Goal: Task Accomplishment & Management: Manage account settings

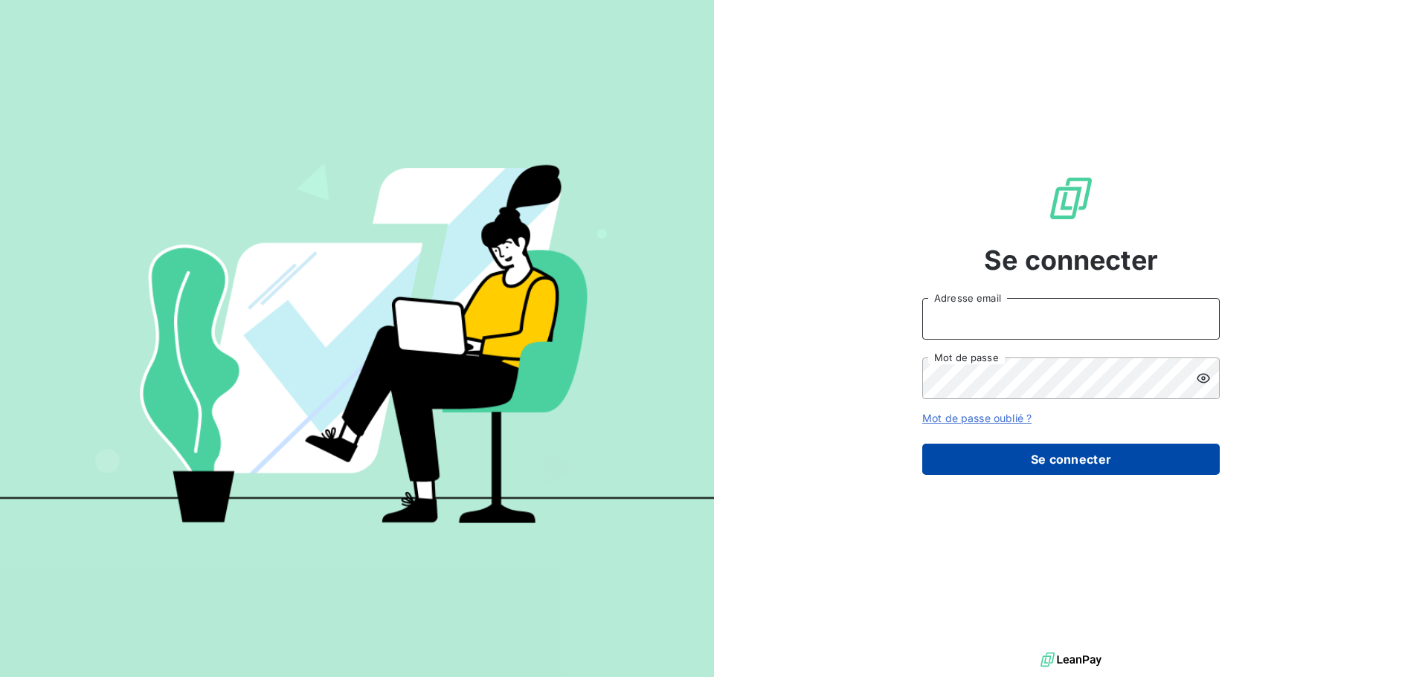
type input "[PERSON_NAME][EMAIL_ADDRESS][DOMAIN_NAME]"
click at [1041, 457] on button "Se connecter" at bounding box center [1070, 459] width 297 height 31
